Goal: Task Accomplishment & Management: Manage account settings

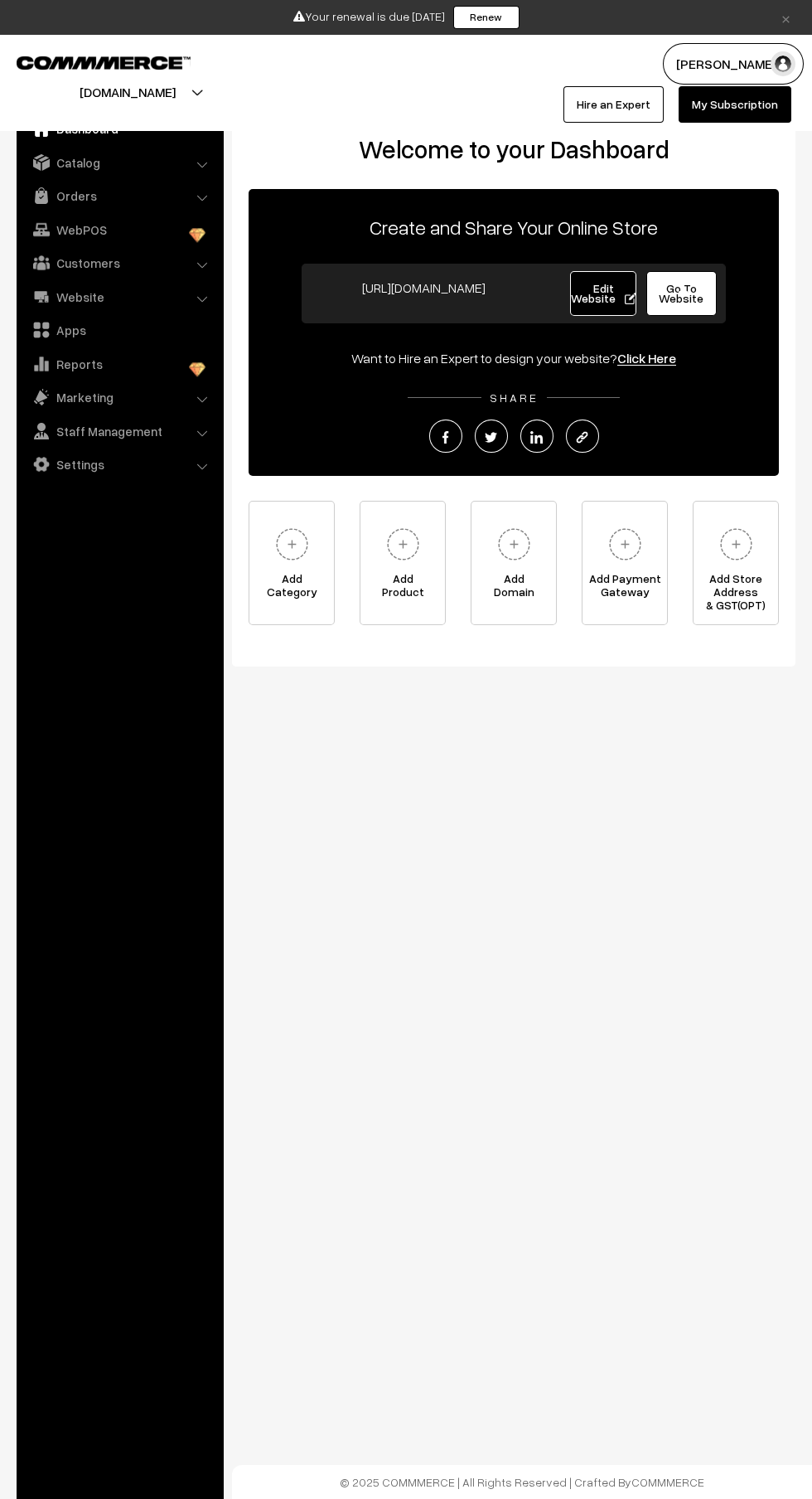
click at [121, 202] on link "Orders" at bounding box center [119, 195] width 197 height 30
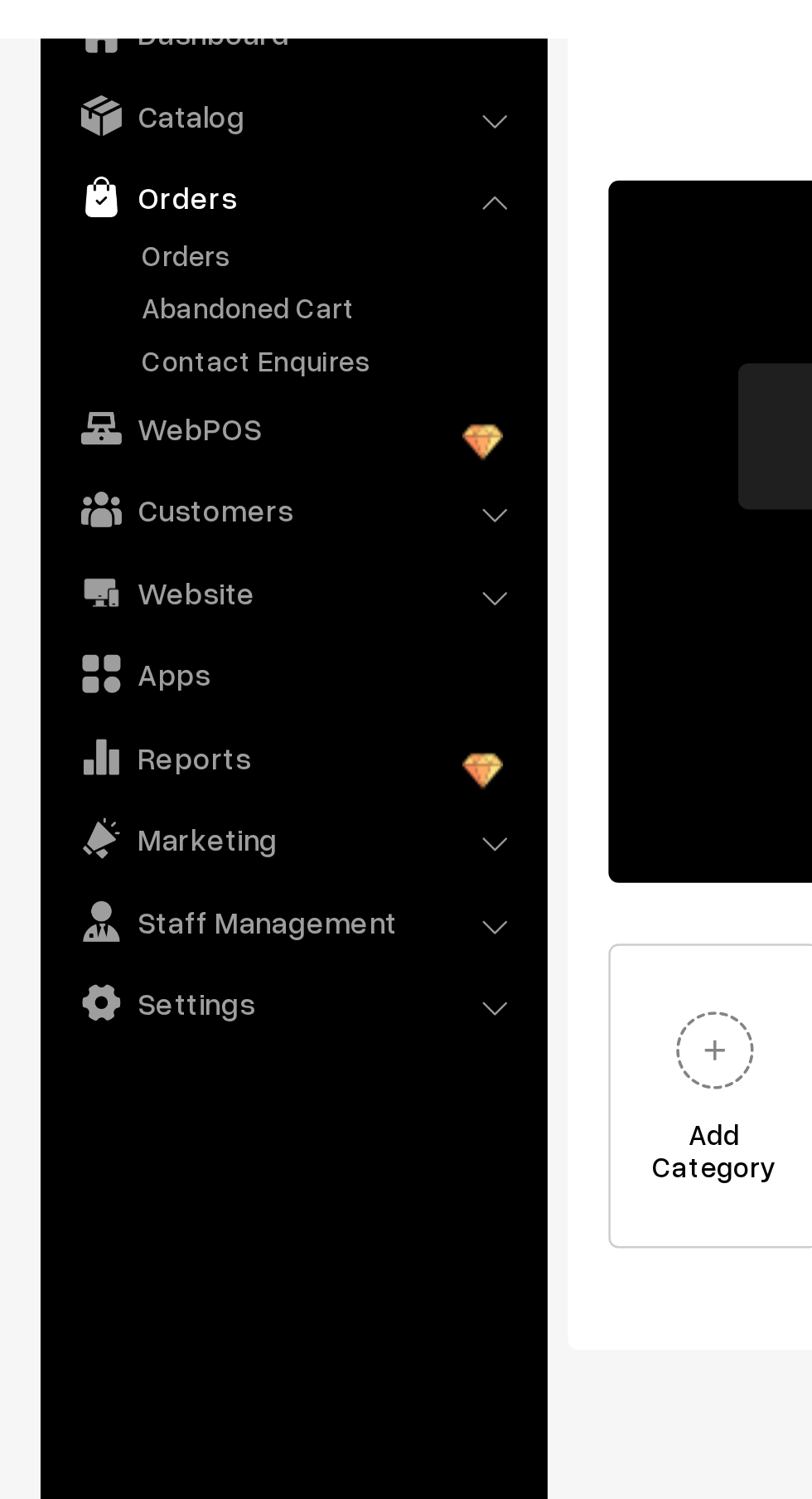
click at [87, 225] on link "Orders" at bounding box center [135, 219] width 164 height 18
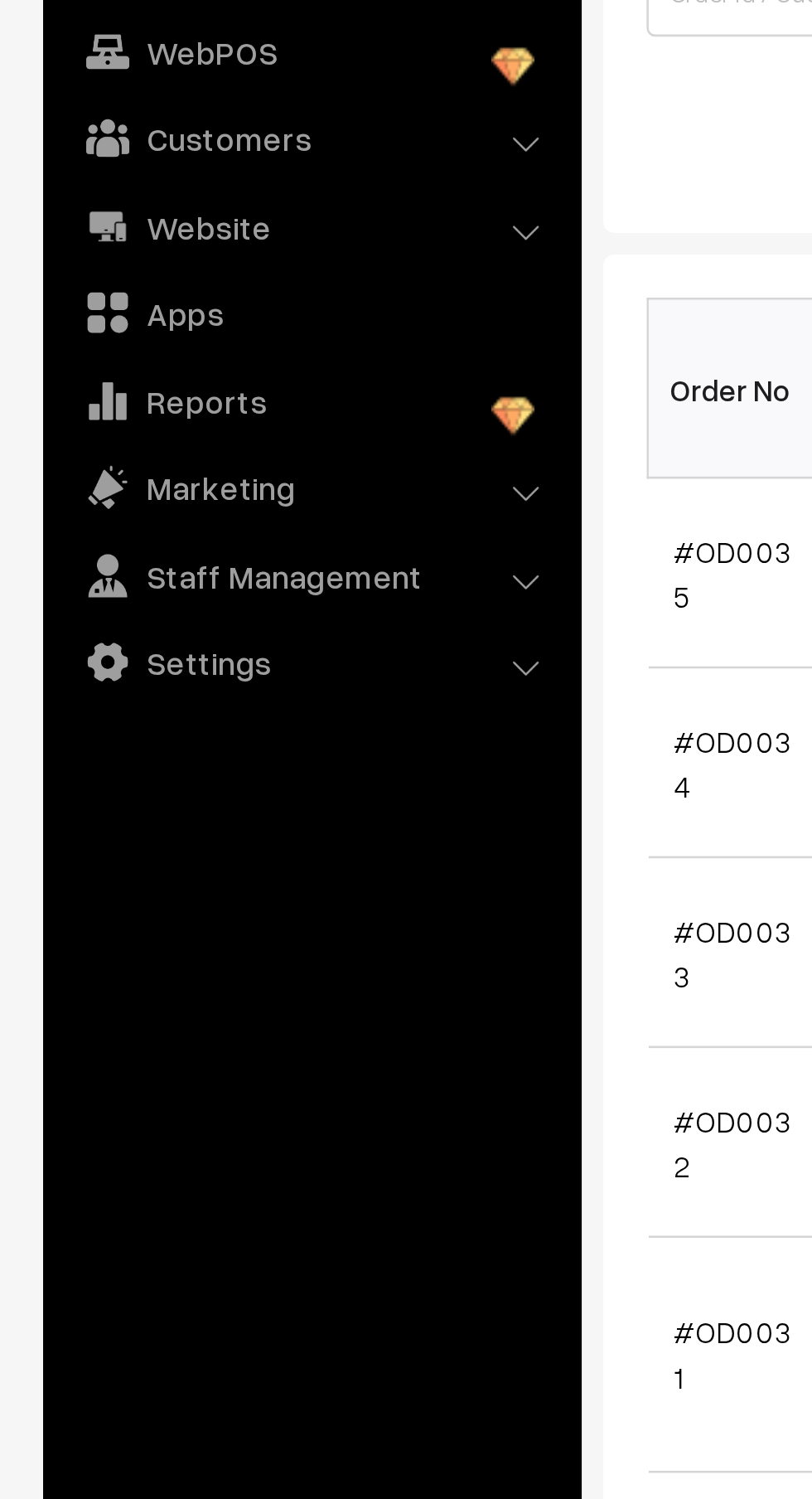
click at [106, 317] on link "Customers" at bounding box center [119, 323] width 197 height 30
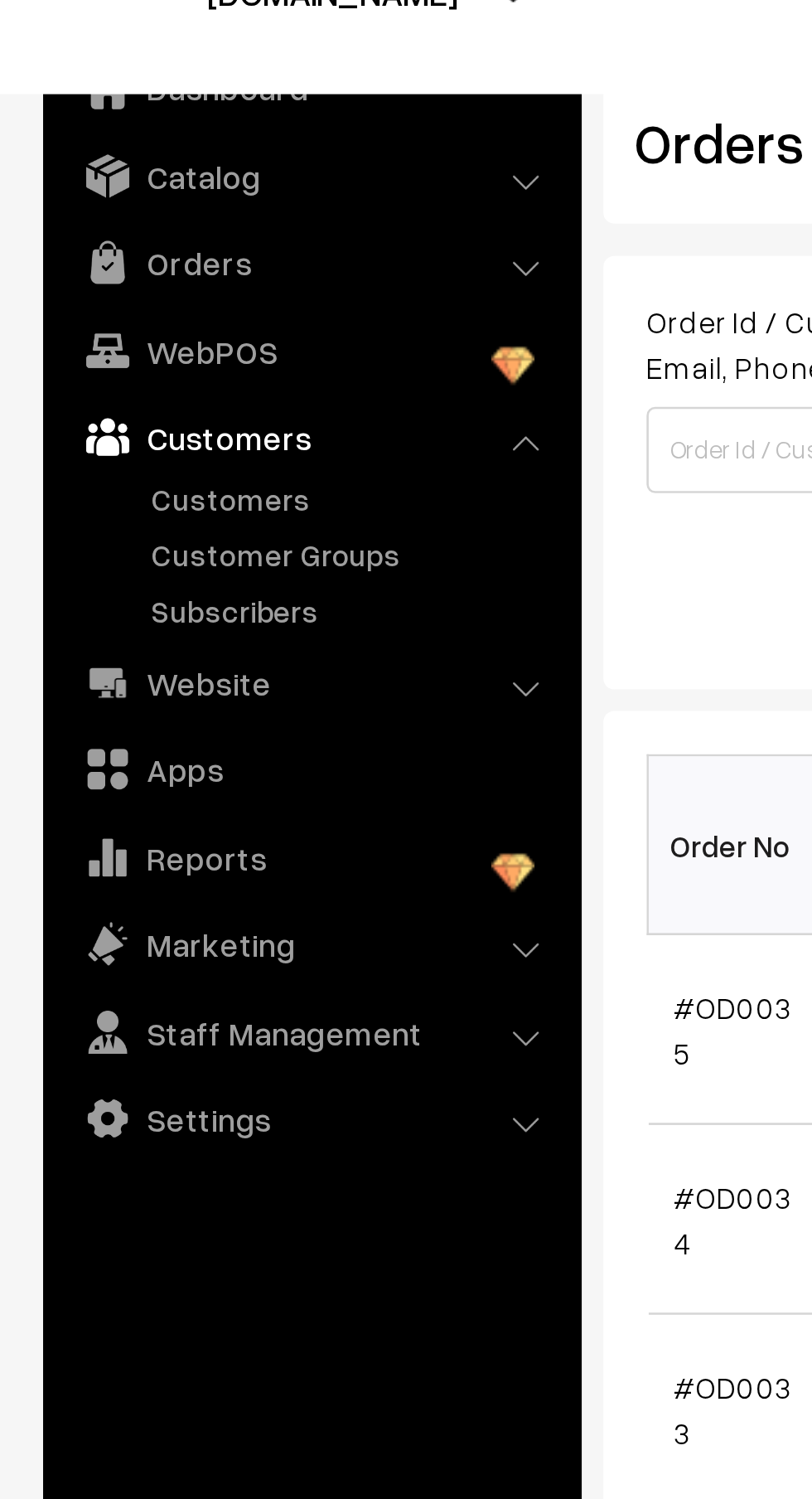
click at [128, 156] on link "Catalog" at bounding box center [119, 162] width 197 height 30
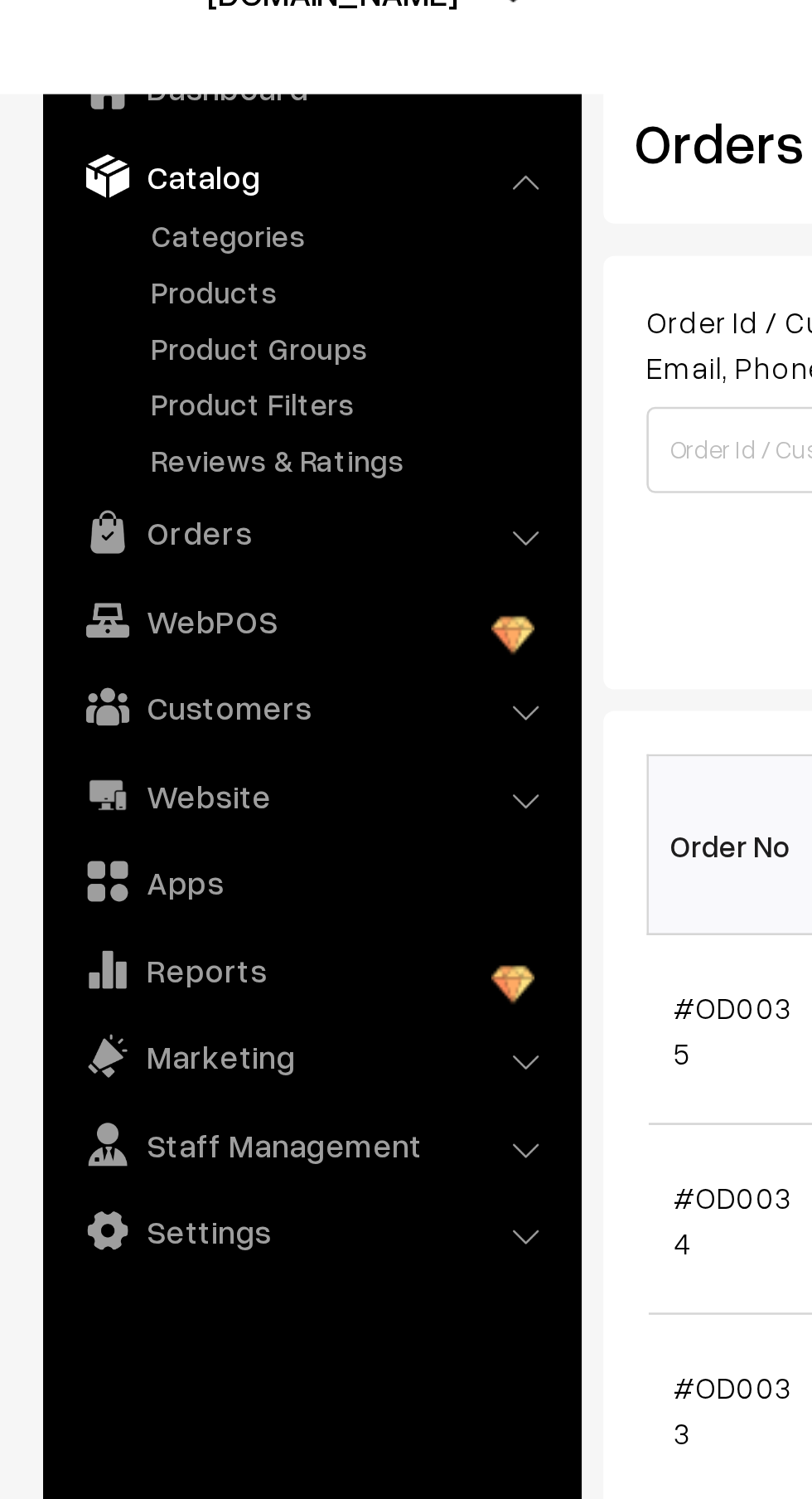
click at [96, 212] on link "Products" at bounding box center [135, 206] width 164 height 18
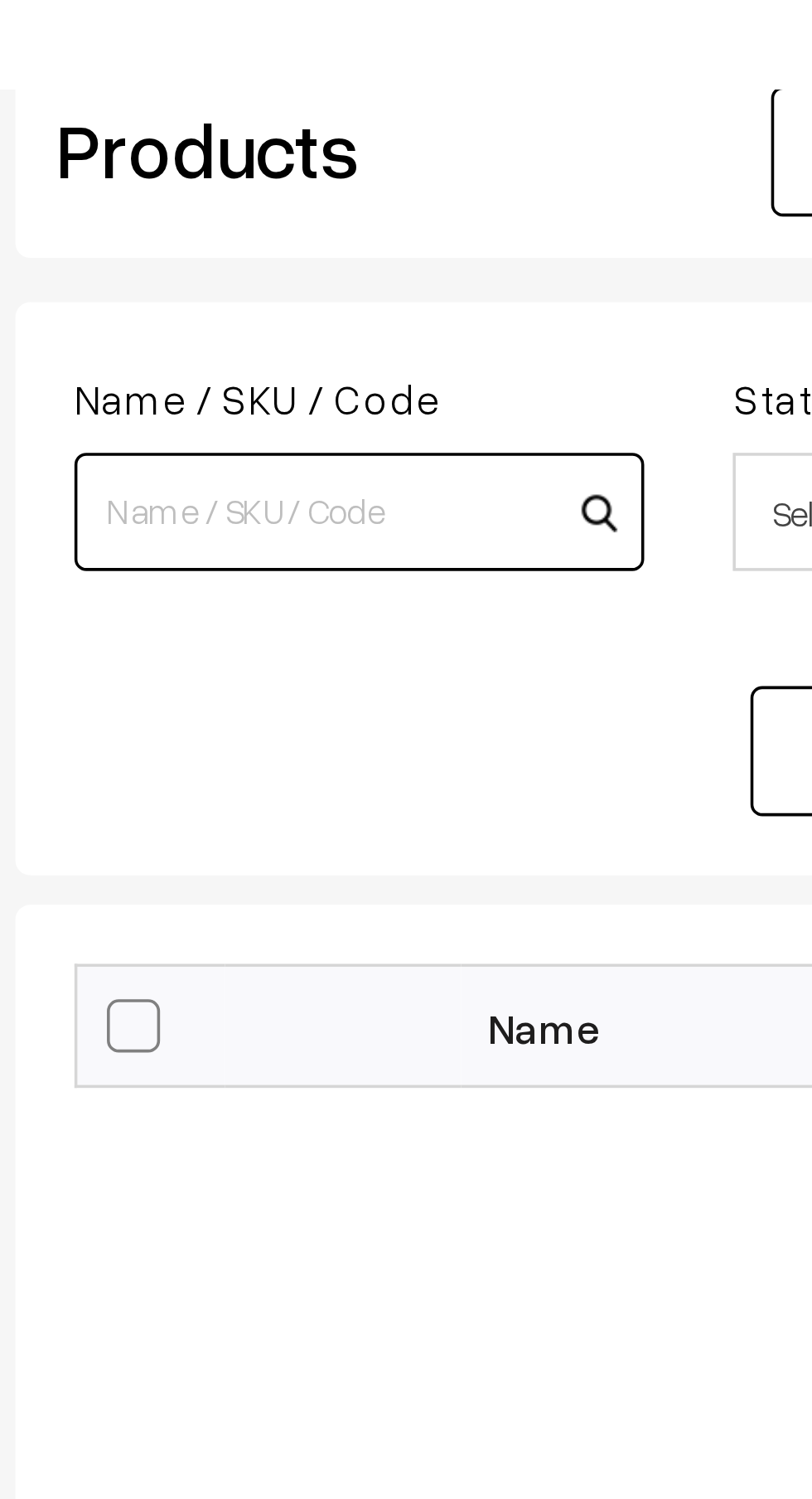
click at [292, 249] on input at bounding box center [329, 250] width 160 height 33
type input "Leena kumar"
click at [524, 298] on button "Search" at bounding box center [557, 316] width 67 height 36
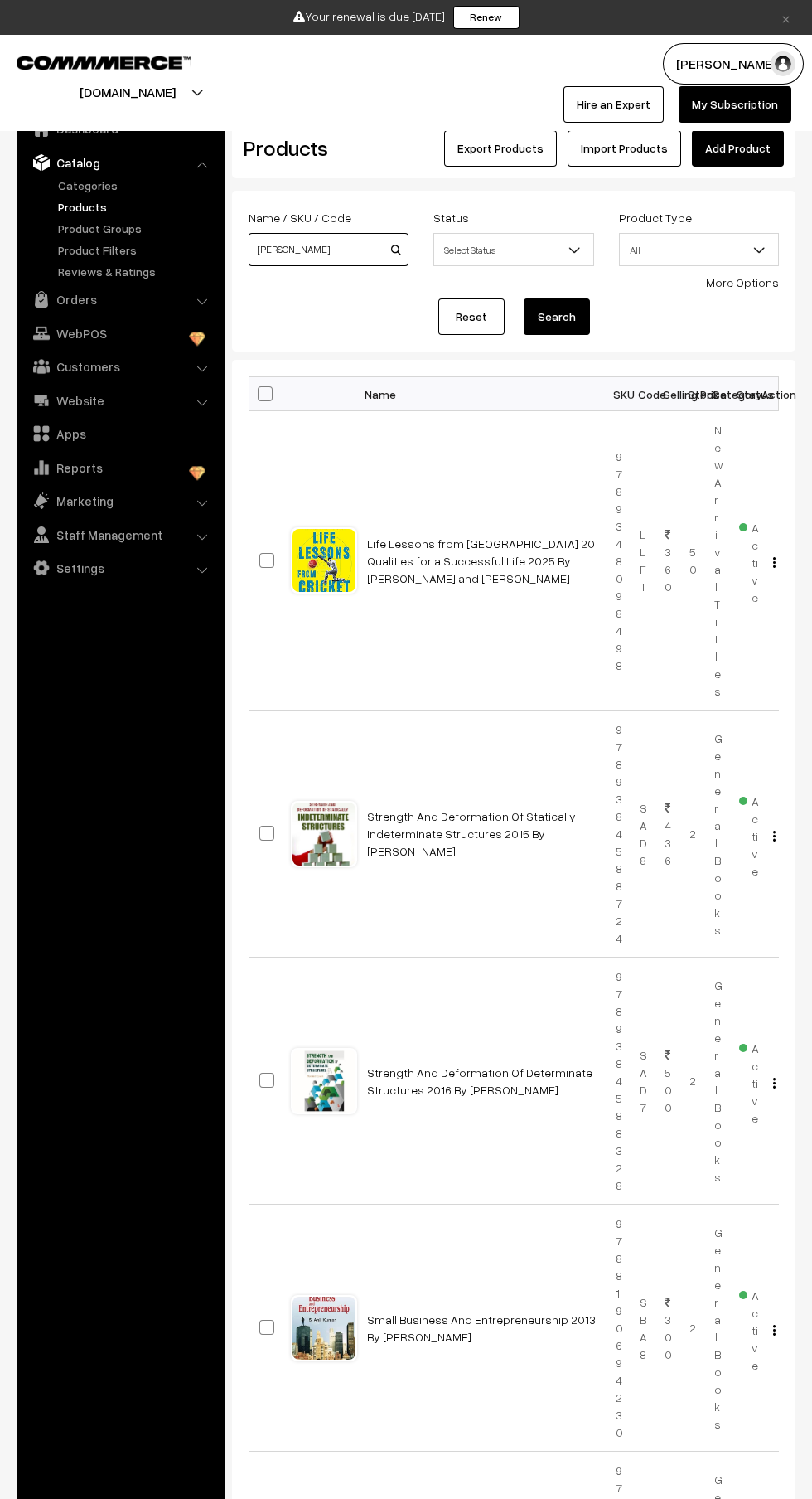
click at [328, 249] on input "Leena kumar" at bounding box center [329, 250] width 160 height 33
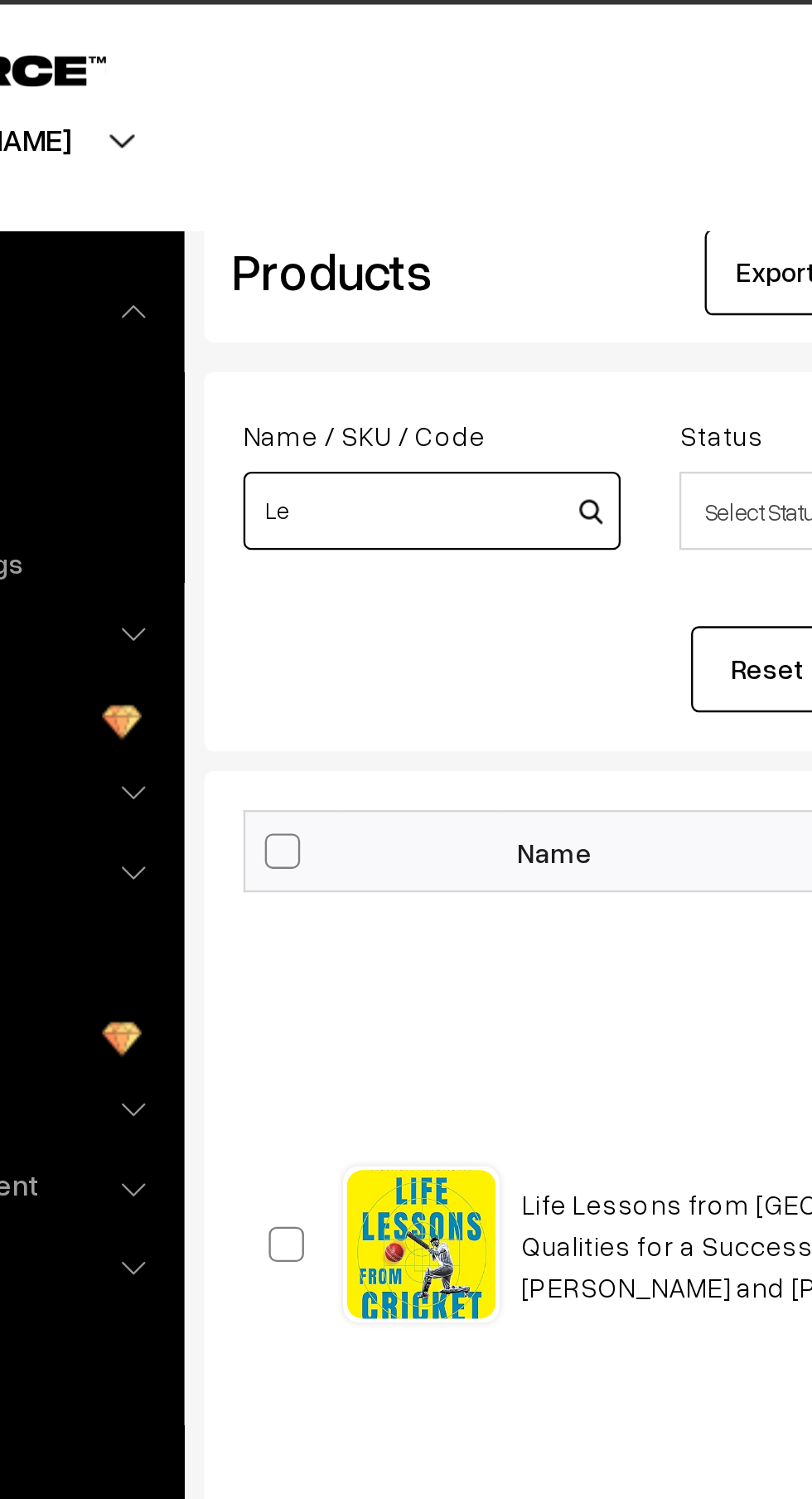
type input "L"
type input "Autobiography of God"
click at [524, 298] on button "Search" at bounding box center [557, 316] width 67 height 36
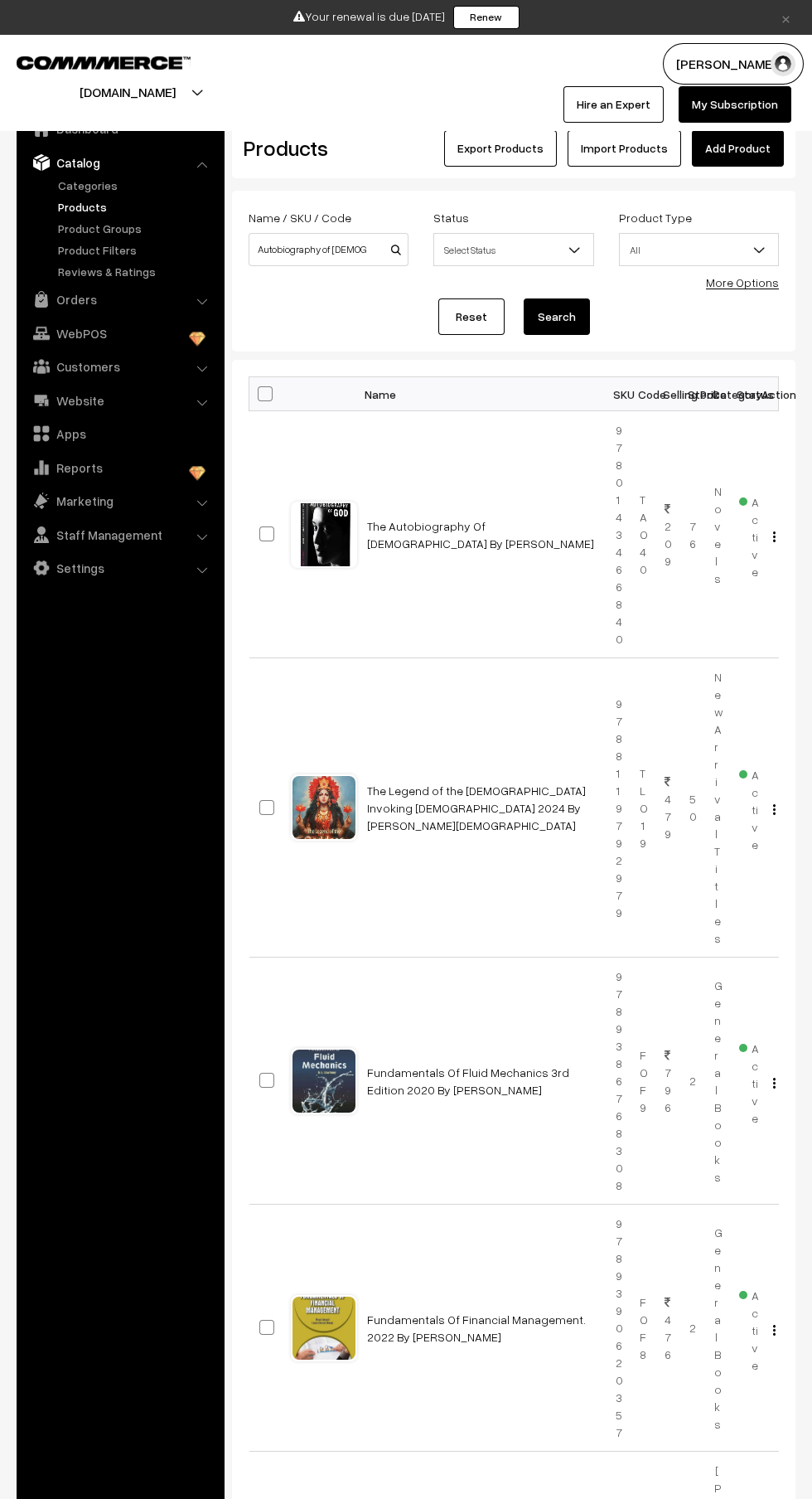
click at [487, 541] on link "The Autobiography Of [DEMOGRAPHIC_DATA] By [PERSON_NAME]" at bounding box center [481, 534] width 227 height 31
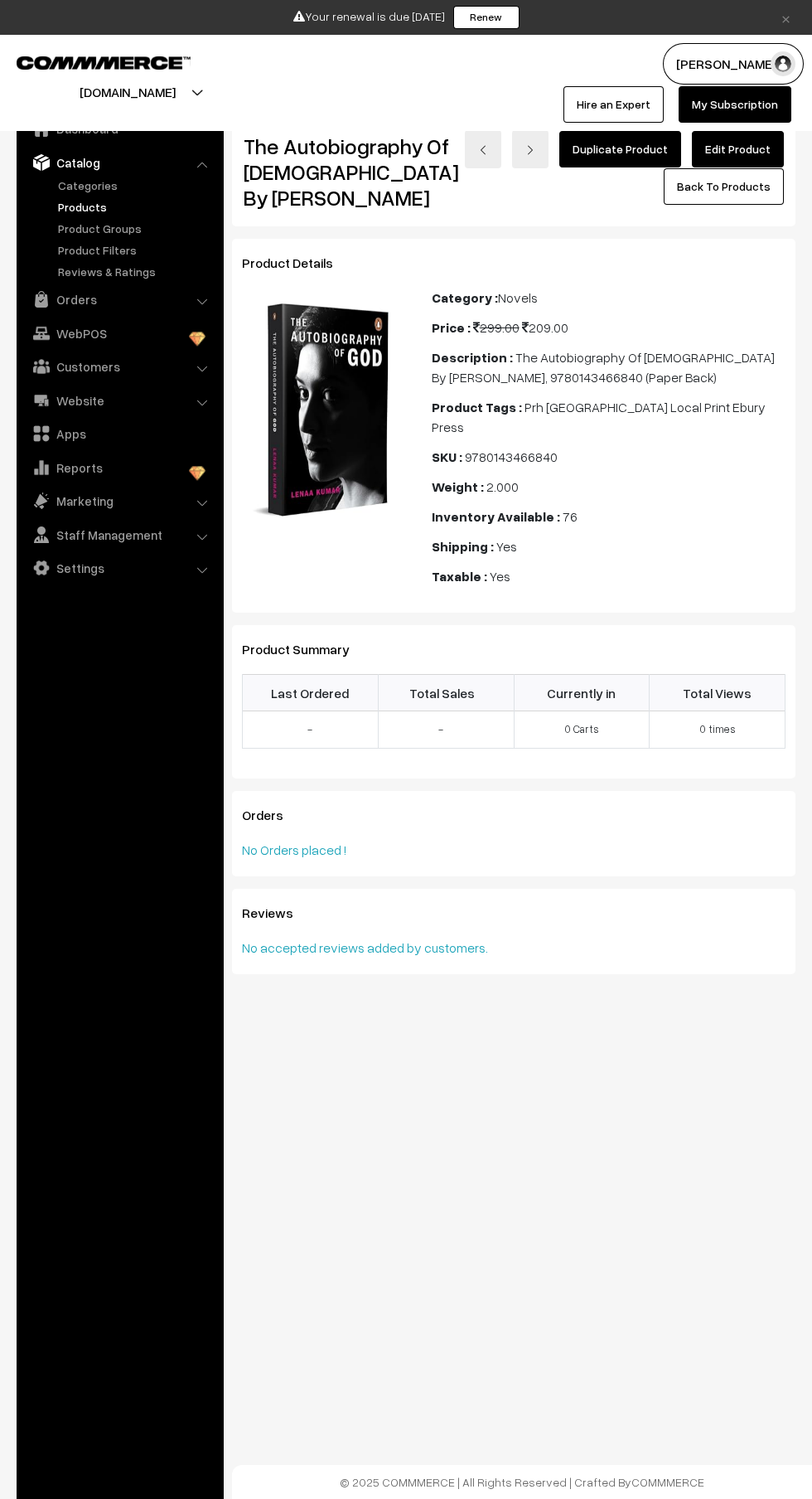
click at [747, 148] on link "Edit Product" at bounding box center [738, 148] width 92 height 36
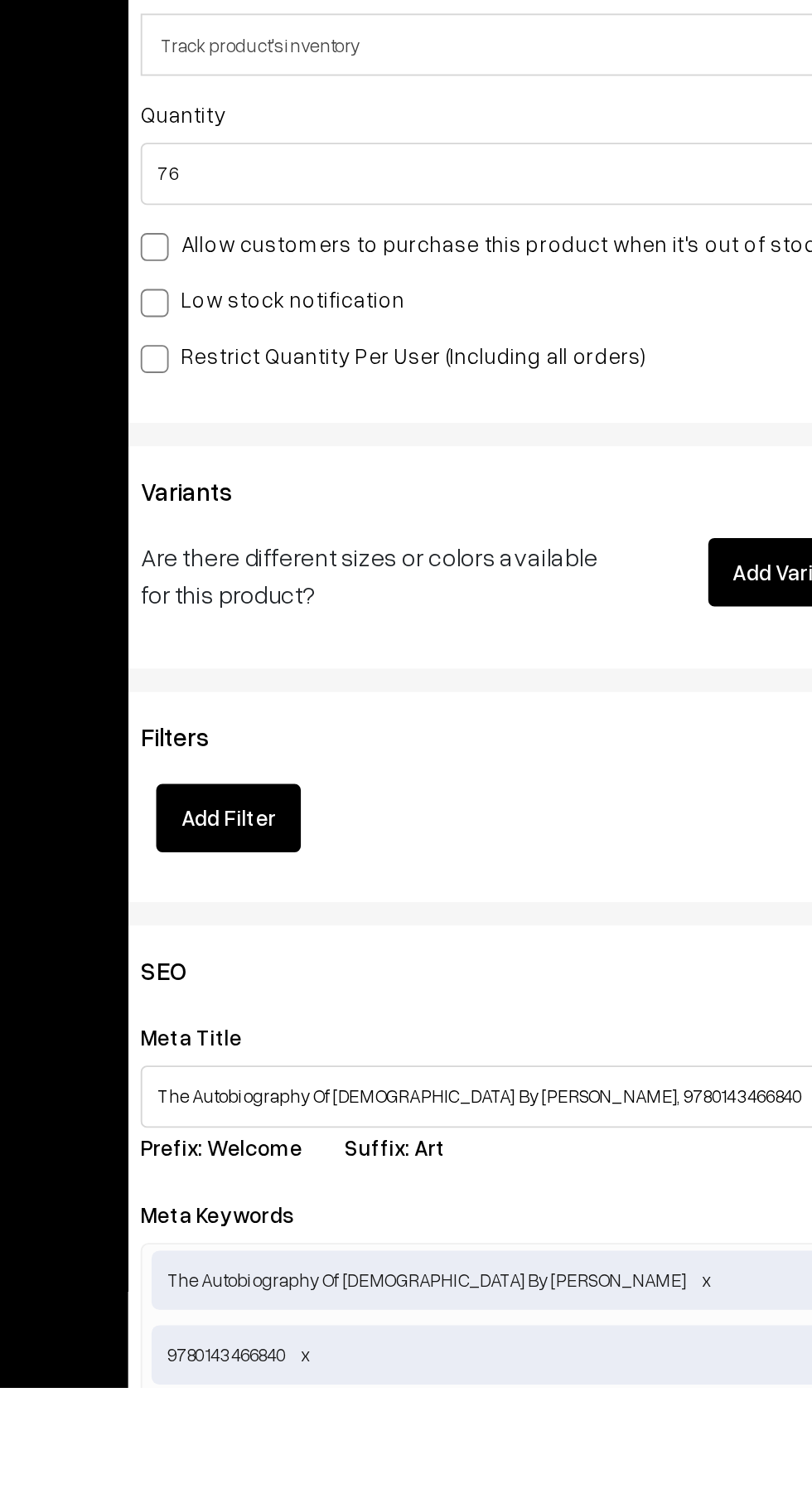
scroll to position [1034, 0]
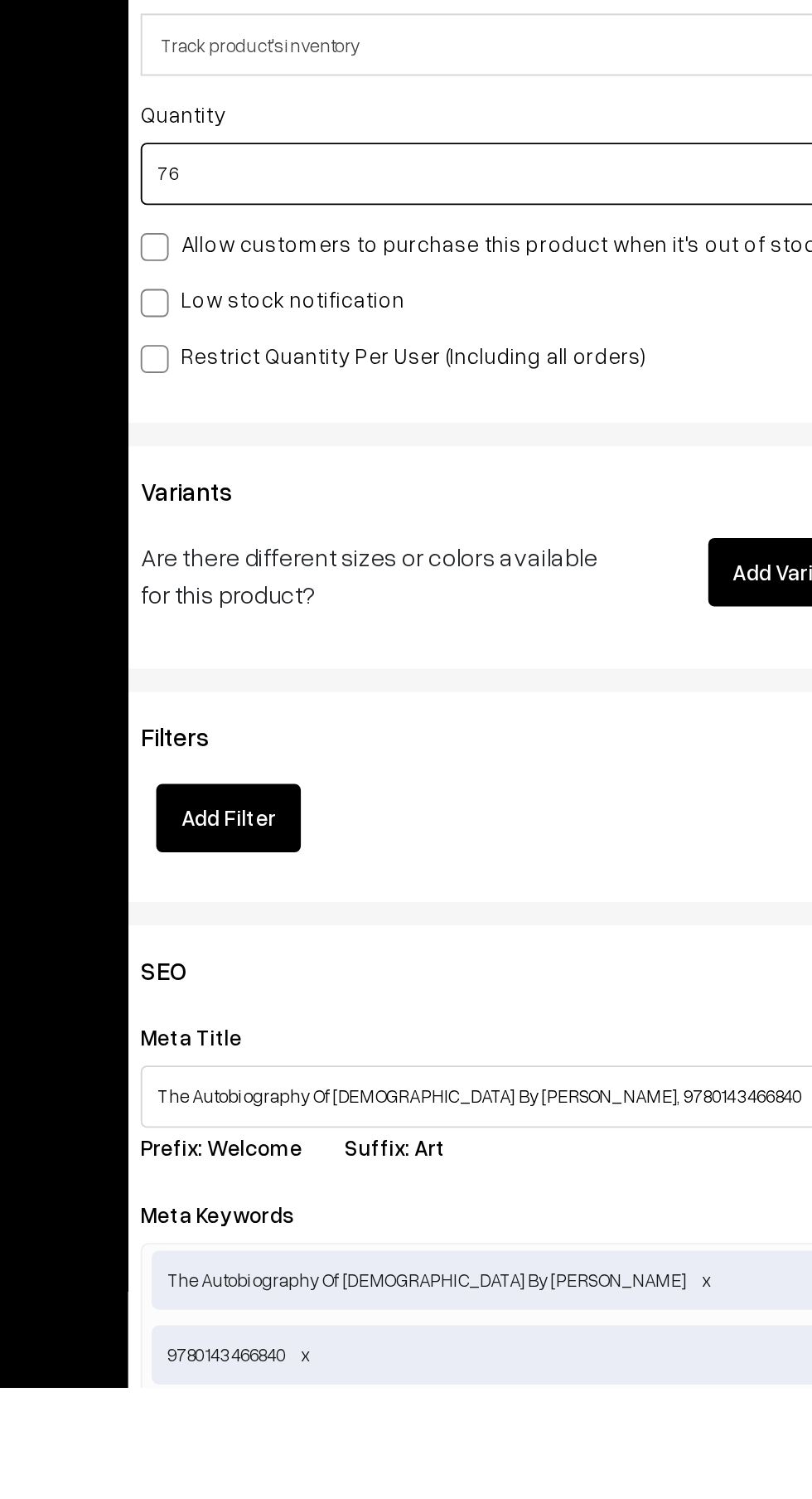
click at [276, 861] on input "76" at bounding box center [429, 852] width 397 height 33
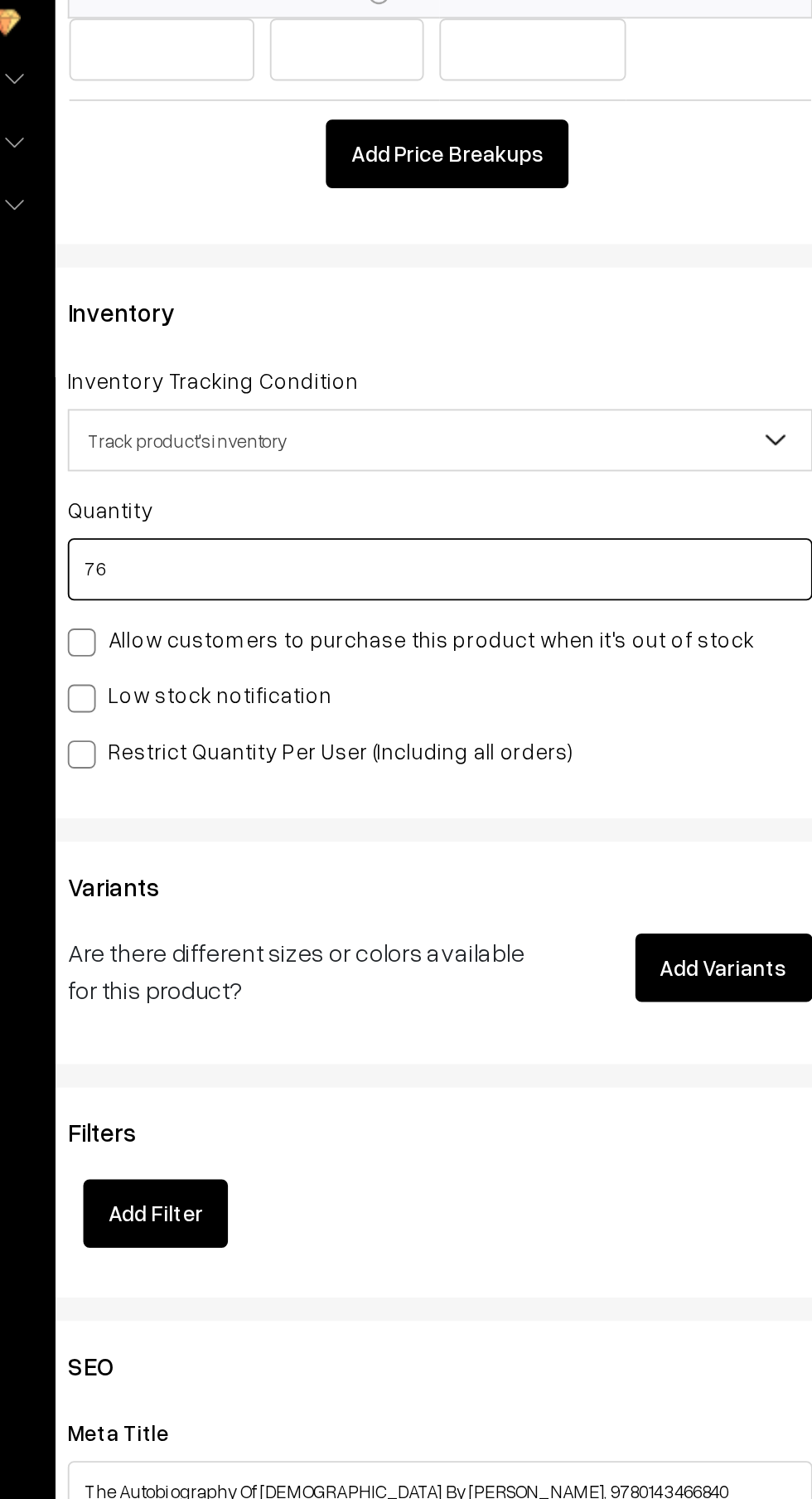
type input "7"
type input "0"
type input "76"
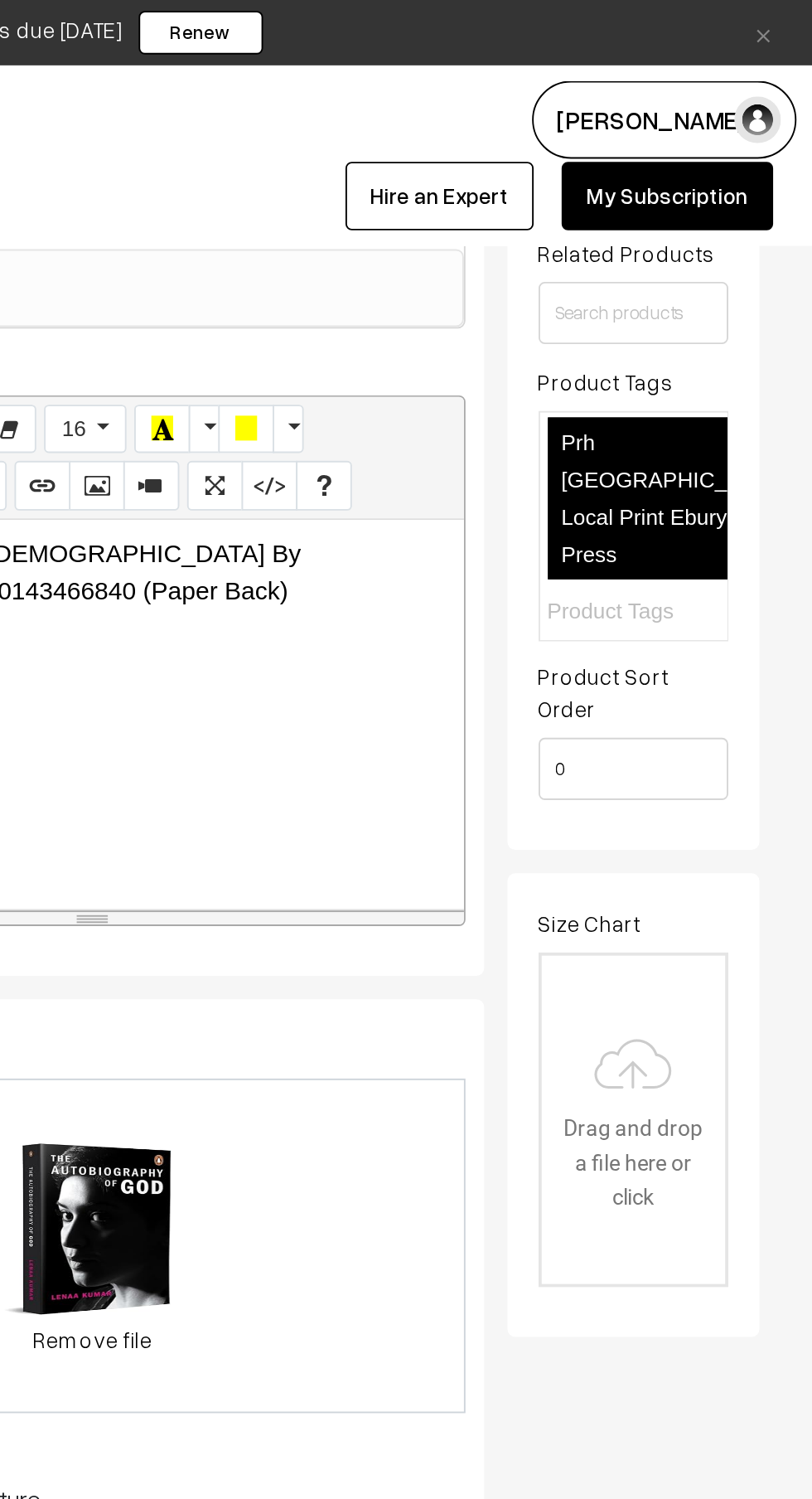
scroll to position [0, 0]
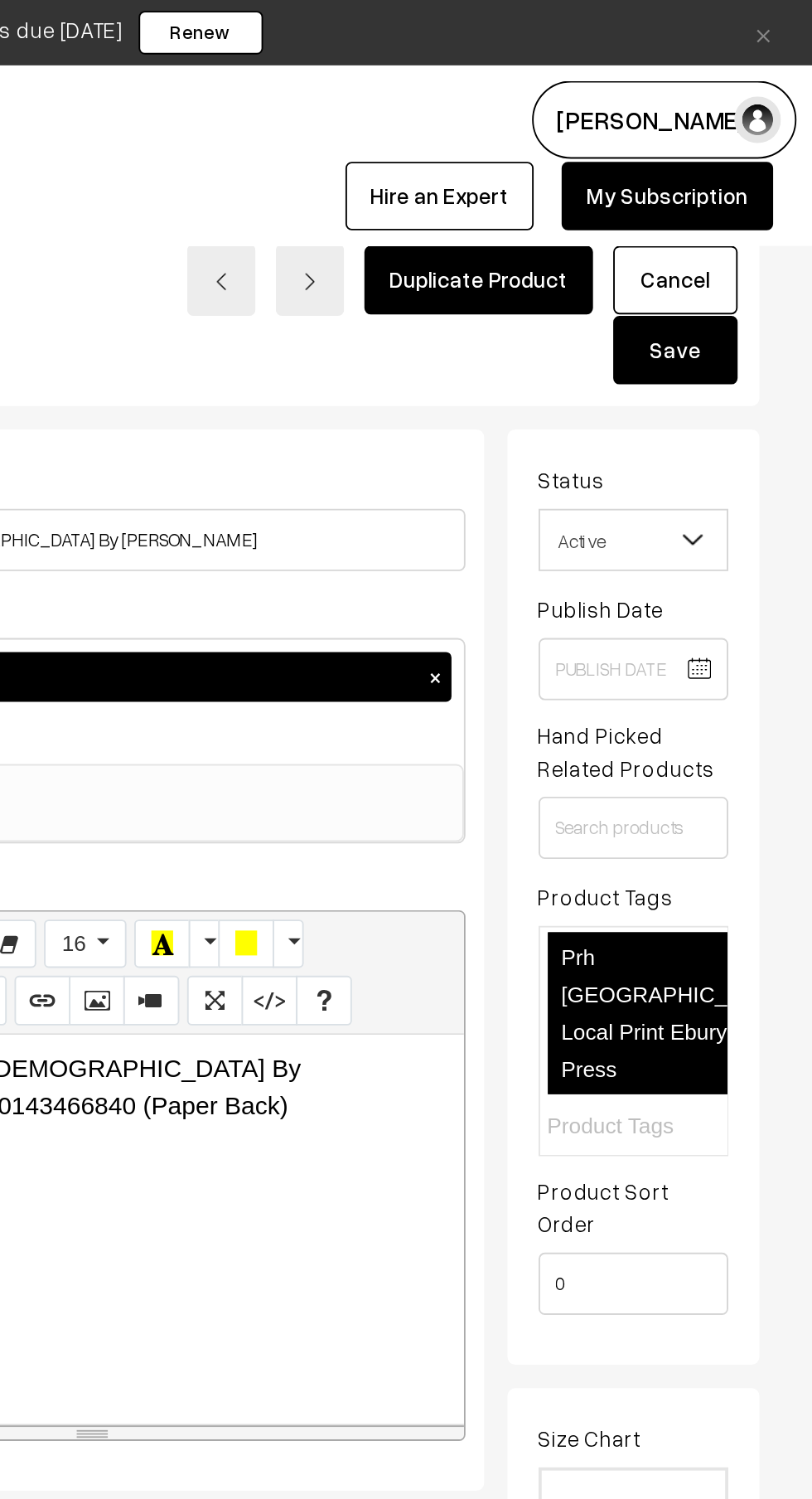
type input "0"
click at [743, 289] on b at bounding box center [748, 288] width 17 height 17
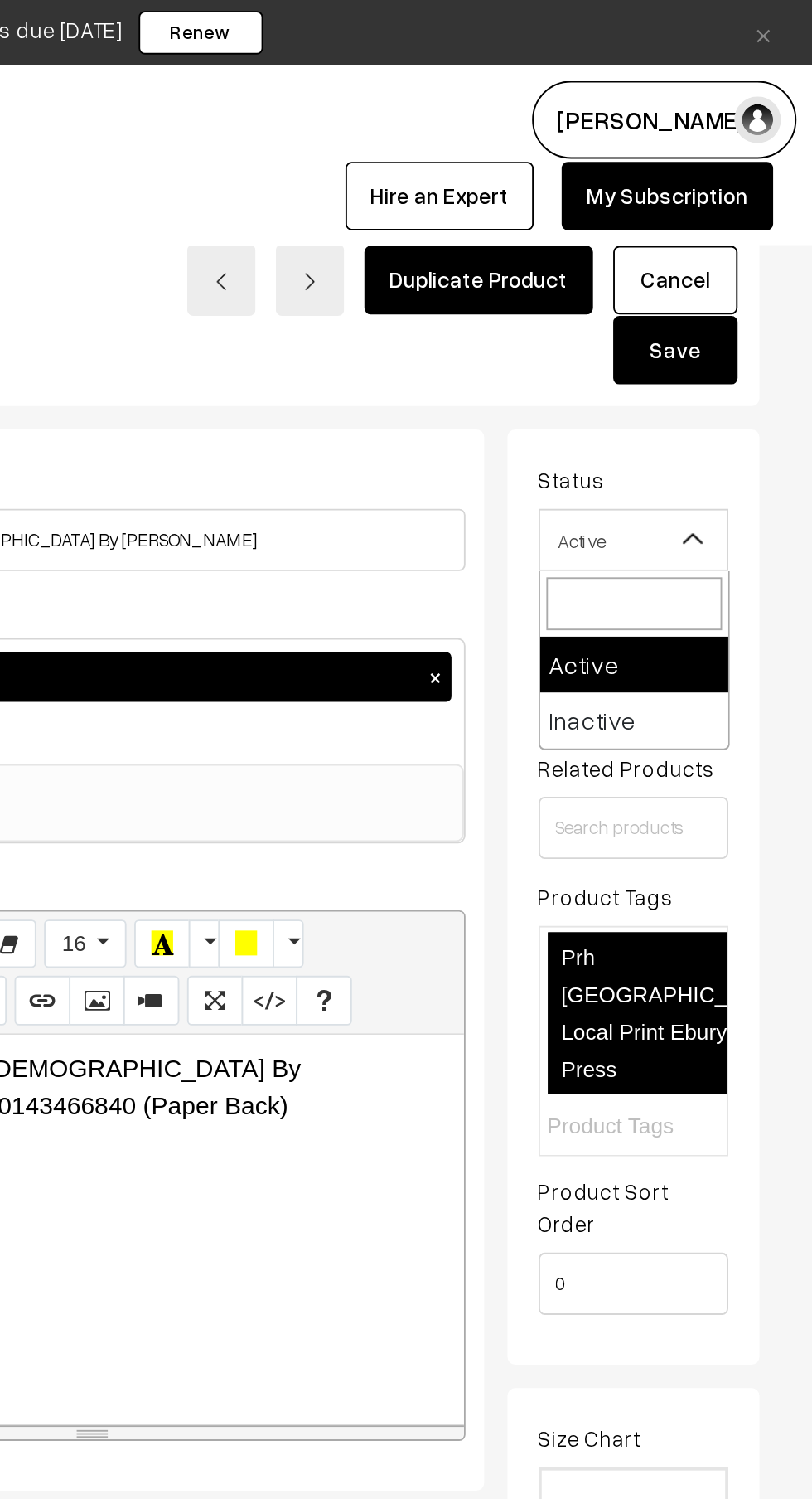
select select "2"
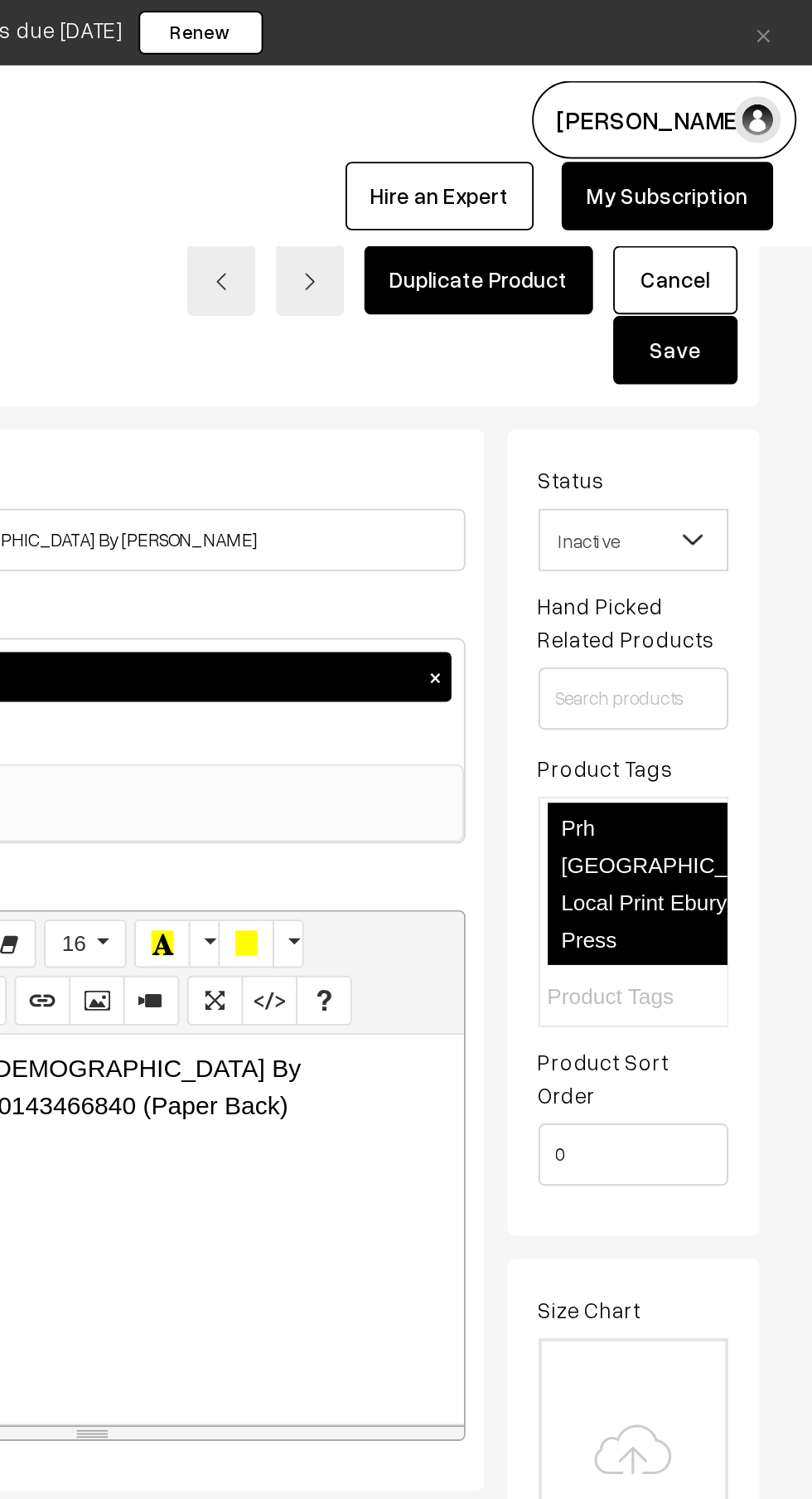
click at [741, 190] on button "Save" at bounding box center [740, 186] width 67 height 36
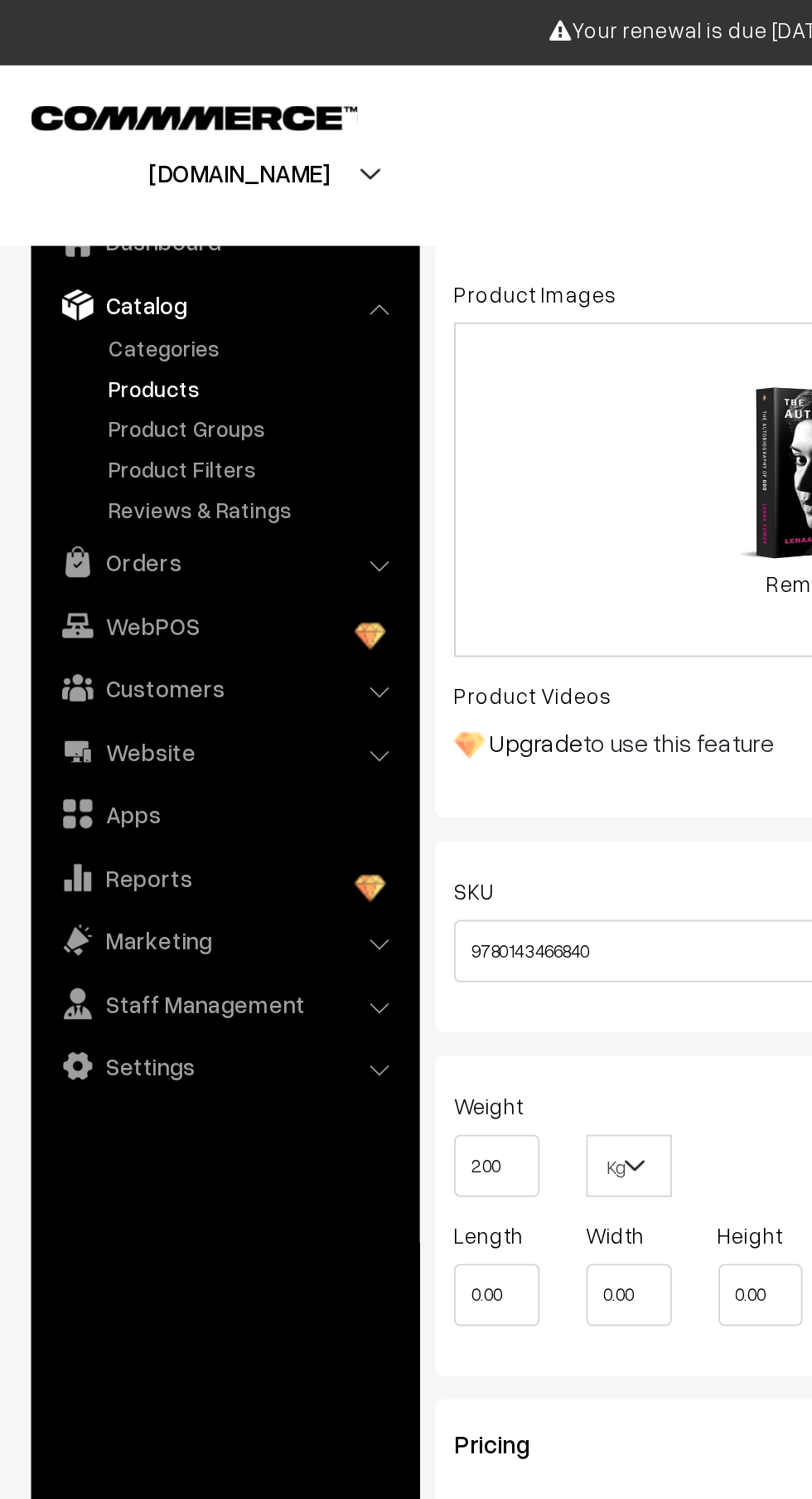
scroll to position [673, 0]
